Goal: Navigation & Orientation: Find specific page/section

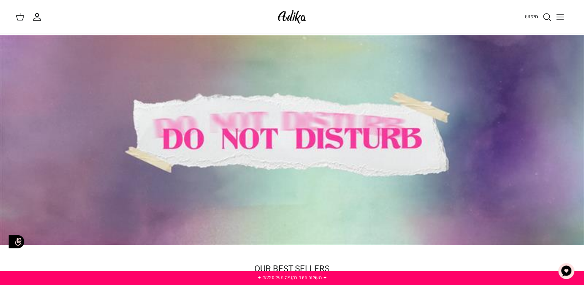
click at [562, 17] on line "Toggle menu" at bounding box center [559, 17] width 7 height 0
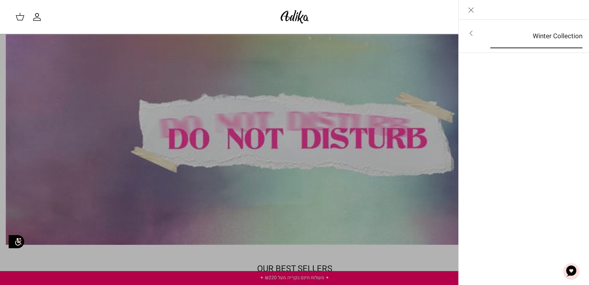
click at [547, 36] on link "Winter Collection" at bounding box center [537, 36] width 106 height 24
click at [543, 36] on link "לכל הפריטים" at bounding box center [524, 33] width 123 height 19
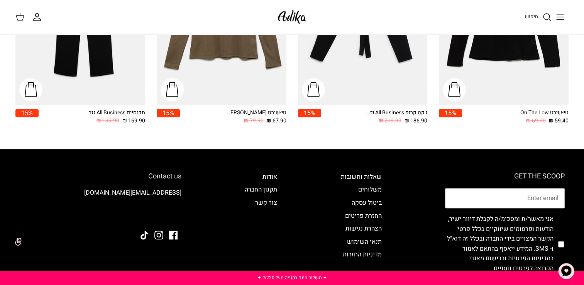
scroll to position [1080, 0]
